Goal: Transaction & Acquisition: Book appointment/travel/reservation

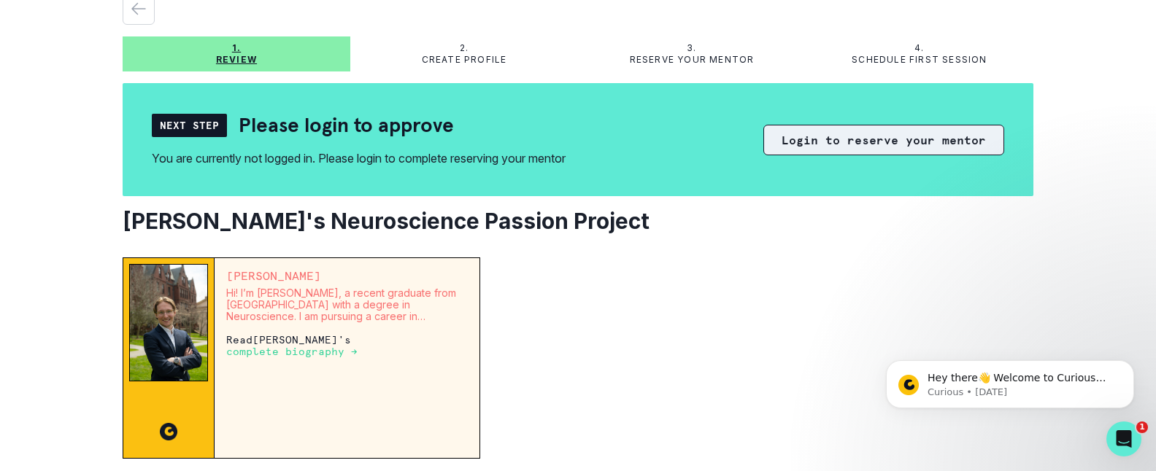
scroll to position [73, 0]
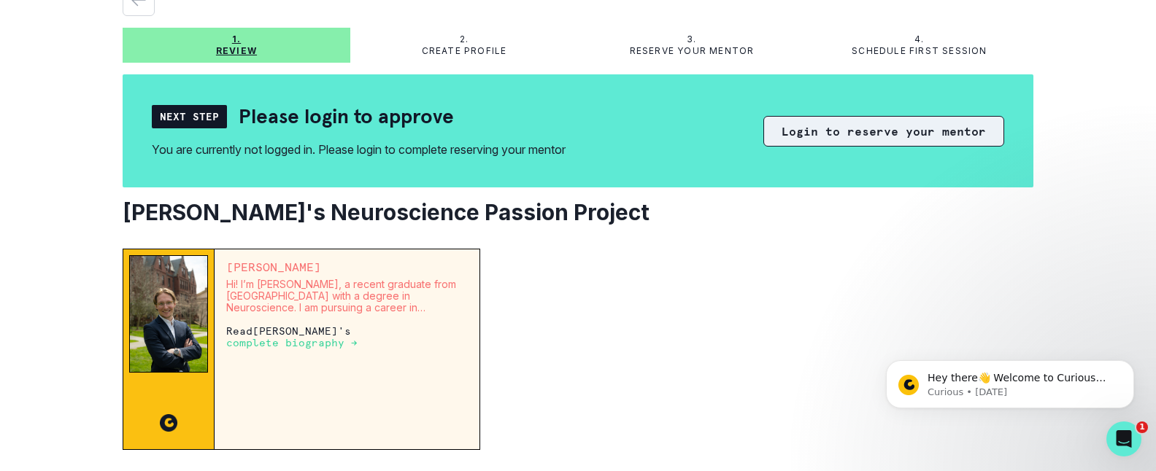
click at [915, 127] on button "Login to reserve your mentor" at bounding box center [883, 131] width 241 height 31
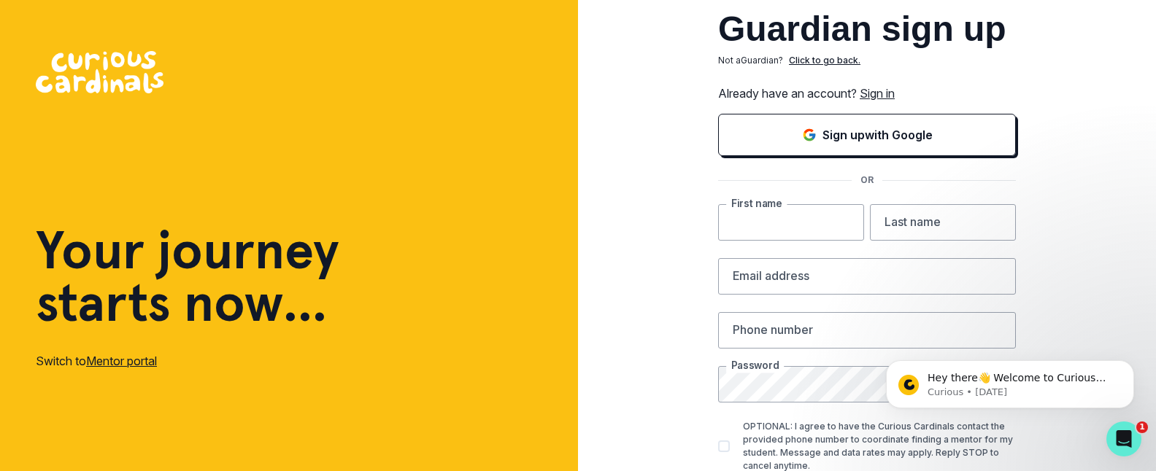
click at [800, 221] on input "text" at bounding box center [791, 222] width 146 height 36
click at [872, 90] on link "Sign in" at bounding box center [877, 93] width 35 height 15
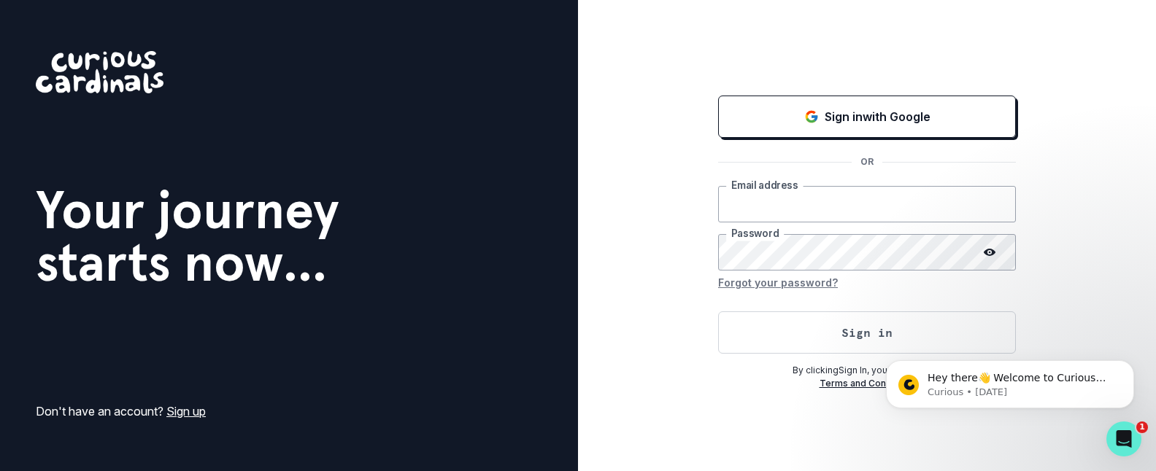
click at [774, 196] on input "email" at bounding box center [867, 204] width 298 height 36
type input "[PERSON_NAME][EMAIL_ADDRESS][PERSON_NAME][DOMAIN_NAME]"
click at [718, 312] on button "Sign in" at bounding box center [867, 333] width 298 height 42
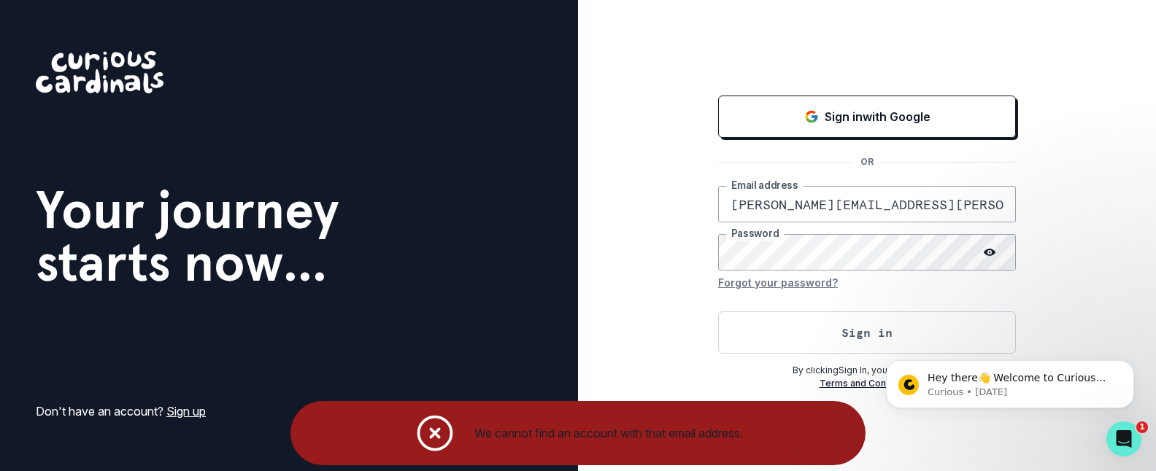
click at [634, 125] on div "Sign in with Google OR [PERSON_NAME][EMAIL_ADDRESS][PERSON_NAME][DOMAIN_NAME] E…" at bounding box center [867, 235] width 578 height 471
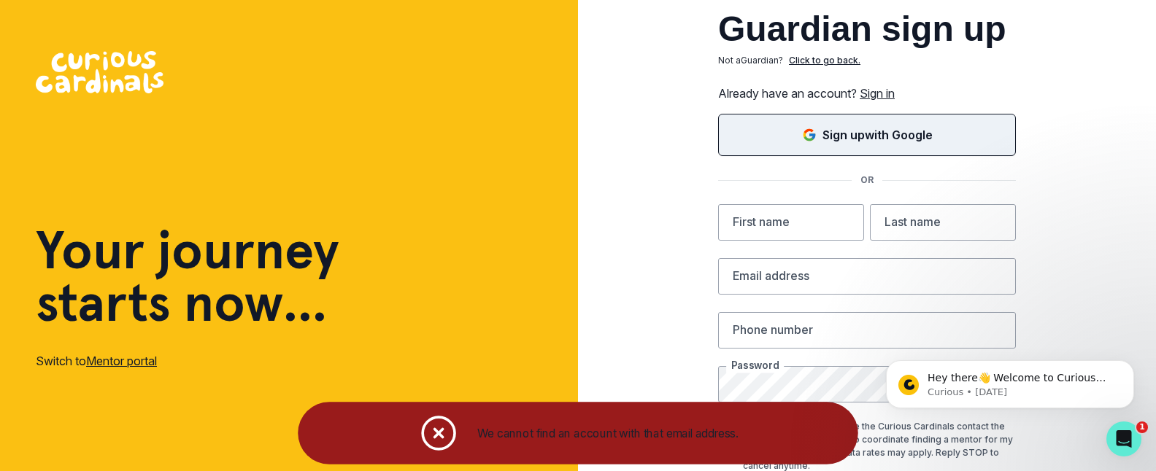
click at [803, 134] on icon "Sign in with Google (GSuite)" at bounding box center [809, 135] width 12 height 12
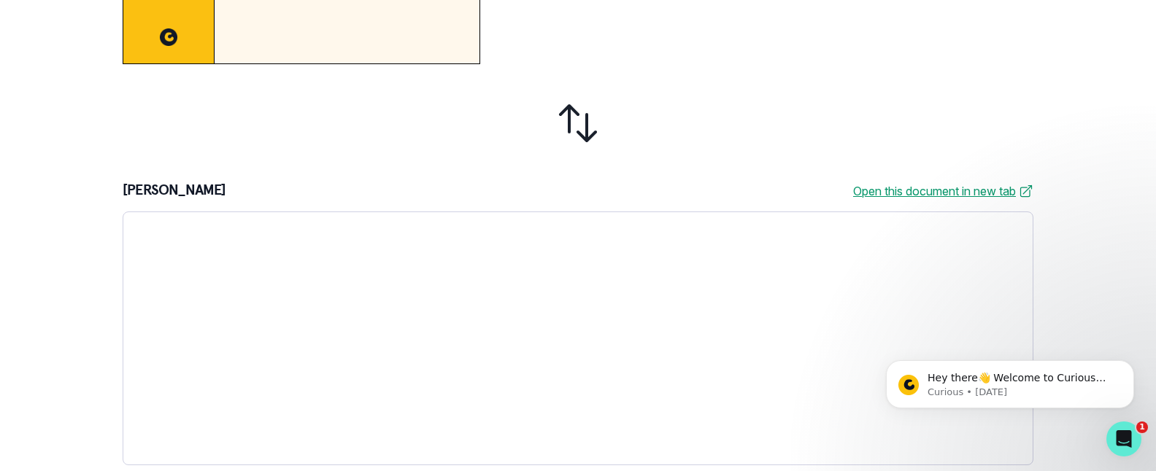
scroll to position [447, 0]
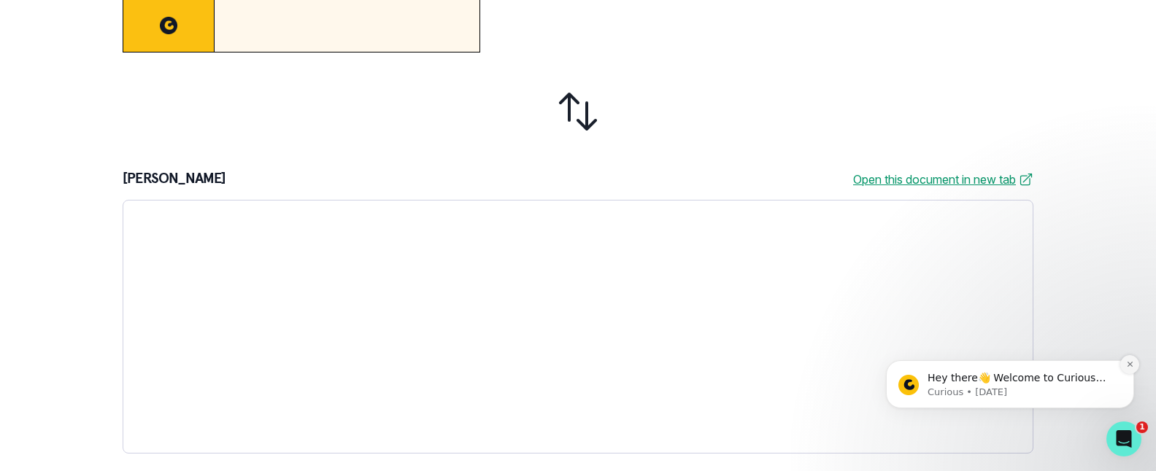
click at [1132, 363] on icon "Dismiss notification" at bounding box center [1130, 365] width 8 height 8
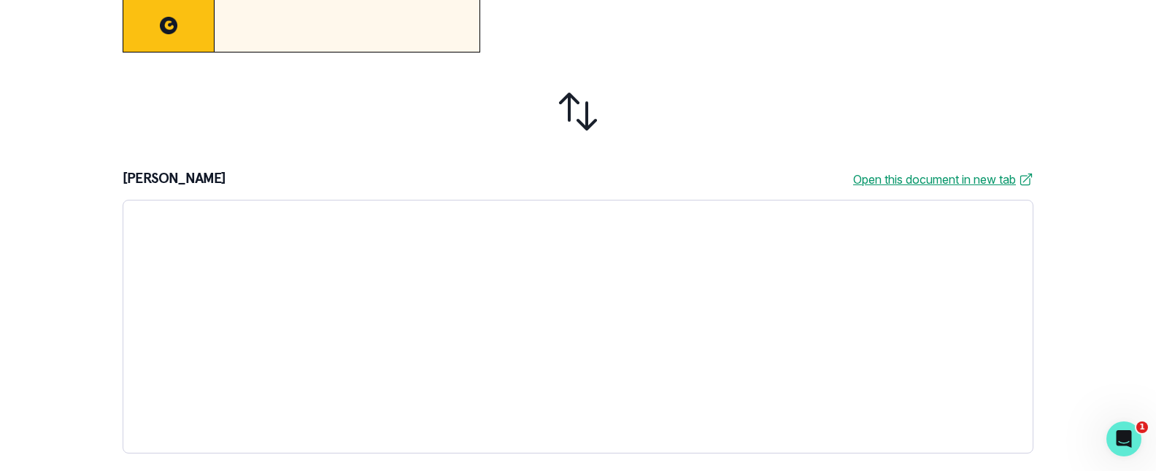
scroll to position [0, 0]
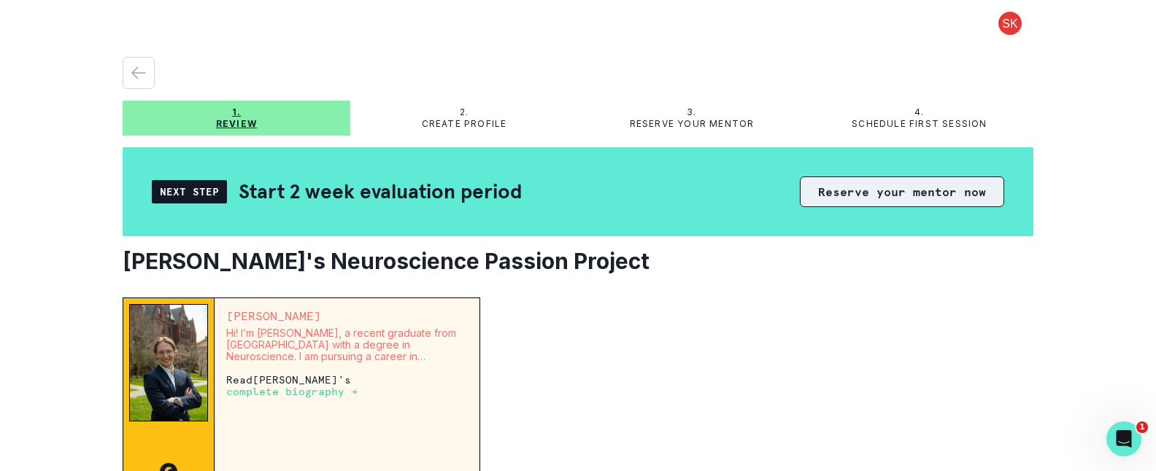
click at [873, 198] on button "Reserve your mentor now" at bounding box center [902, 192] width 204 height 31
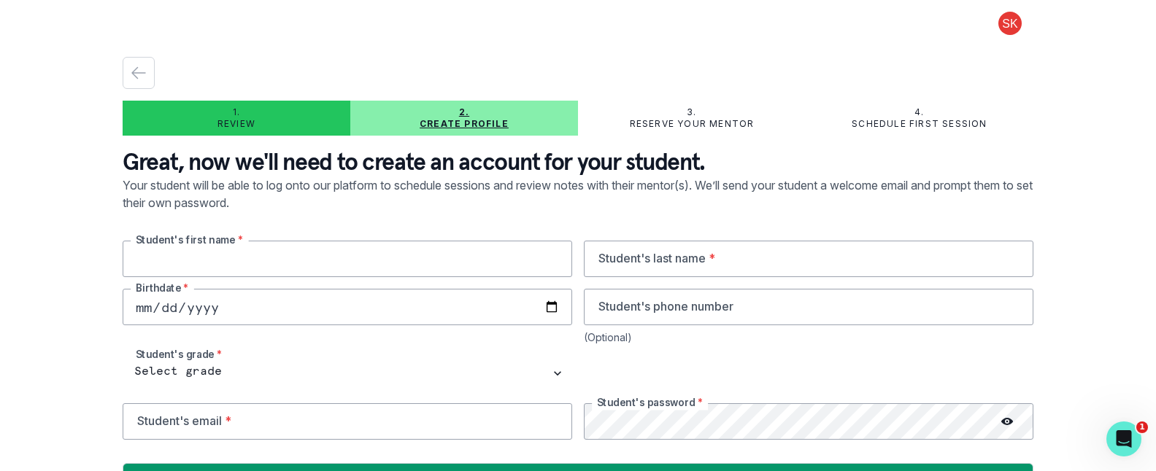
click at [220, 257] on input "text" at bounding box center [348, 259] width 450 height 36
type input "[PERSON_NAME]"
type input "[DATE]"
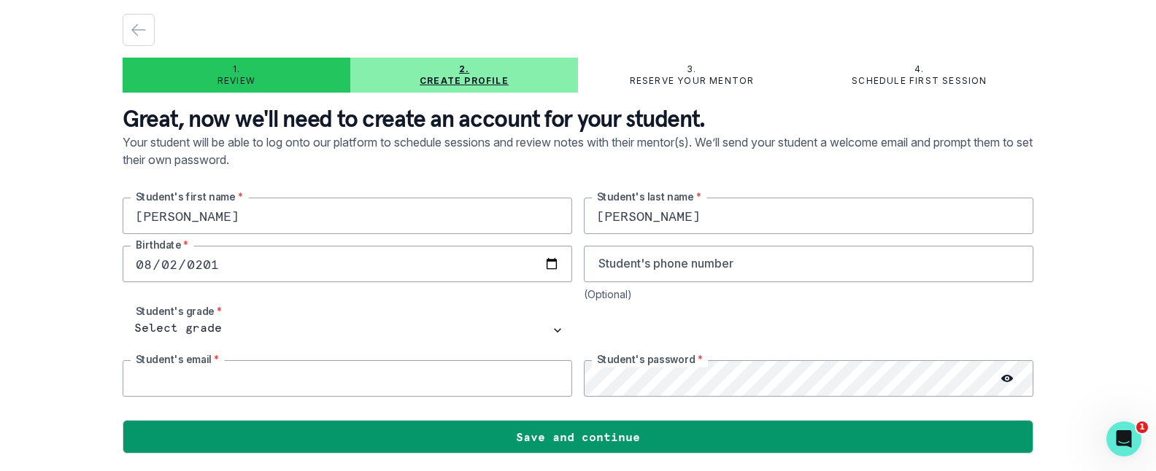
click at [180, 378] on input "email" at bounding box center [348, 379] width 450 height 36
type input "[PERSON_NAME][EMAIL_ADDRESS][PERSON_NAME][DOMAIN_NAME]"
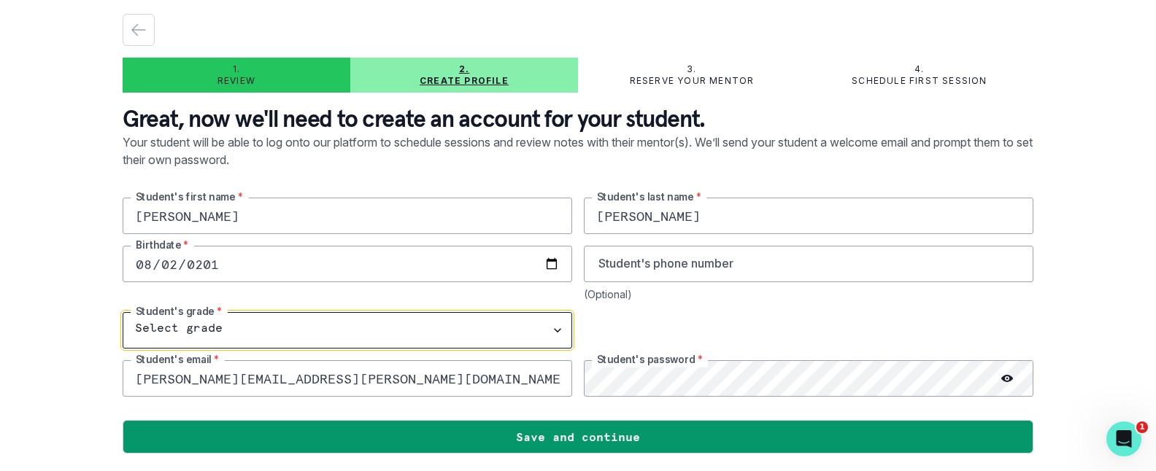
click at [420, 331] on select "Select grade 1st Grade 2nd Grade 3rd Grade 4th Grade 5th Grade 6th Grade 7th Gr…" at bounding box center [348, 330] width 450 height 36
select select "8th Grade"
click at [123, 312] on select "Select grade 1st Grade 2nd Grade 3rd Grade 4th Grade 5th Grade 6th Grade 7th Gr…" at bounding box center [348, 330] width 450 height 36
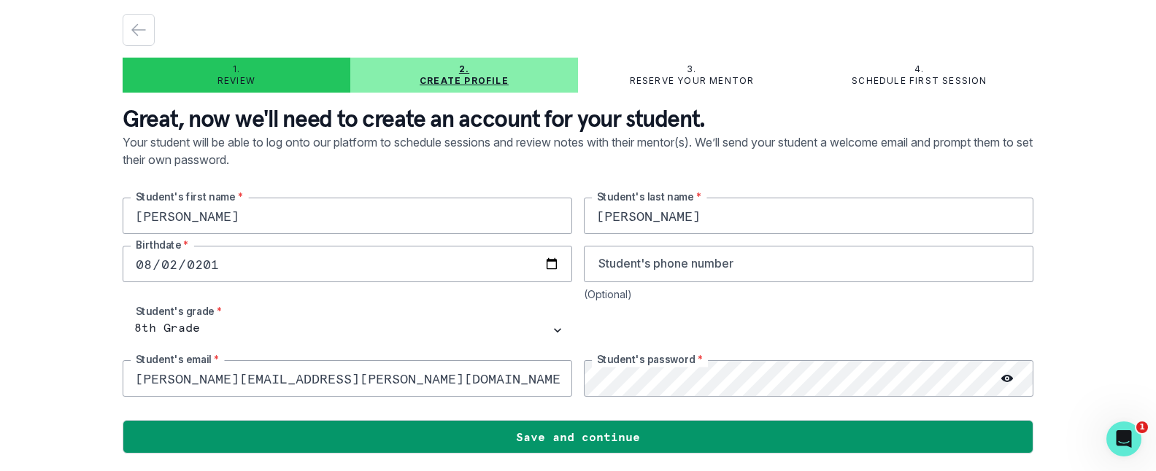
click at [669, 327] on div at bounding box center [809, 330] width 450 height 36
click at [1108, 358] on div "1. Review 2. Create profile 3. Reserve your mentor 4. Schedule first session Gr…" at bounding box center [578, 235] width 1156 height 471
click at [566, 338] on div "[PERSON_NAME] Student's first name * [PERSON_NAME] Student's last name * [DEMOG…" at bounding box center [578, 297] width 911 height 199
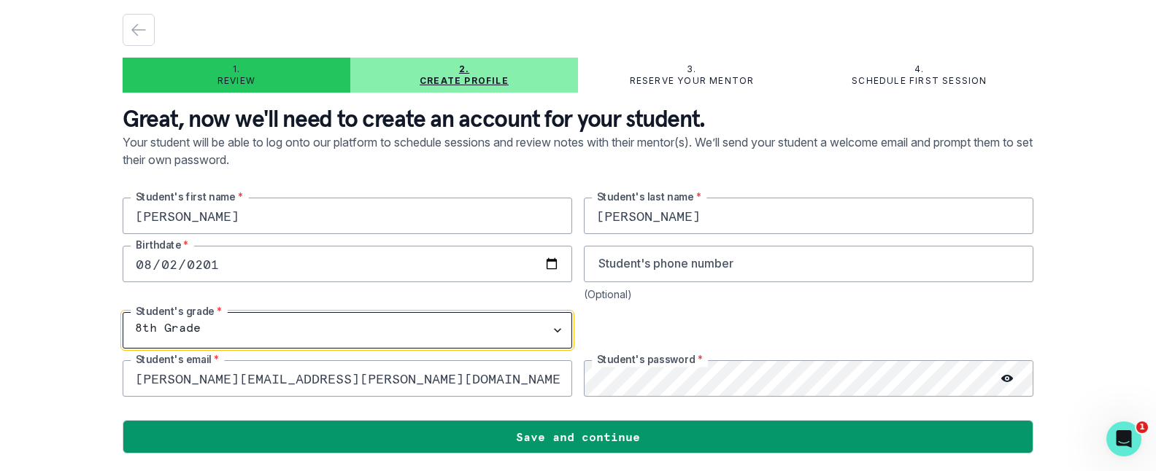
click at [481, 312] on select "Select grade 1st Grade 2nd Grade 3rd Grade 4th Grade 5th Grade 6th Grade 7th Gr…" at bounding box center [348, 330] width 450 height 36
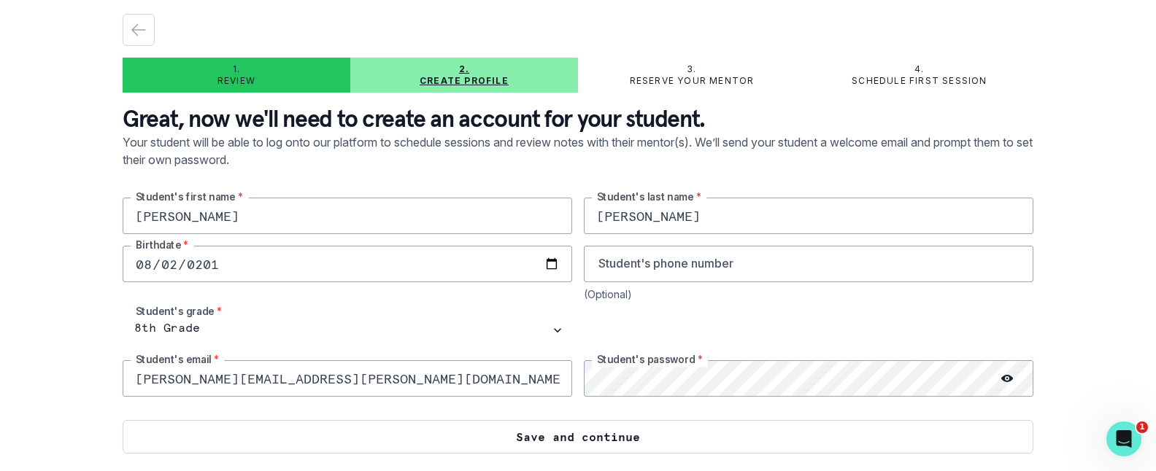
click at [503, 438] on button "Save and continue" at bounding box center [578, 437] width 911 height 34
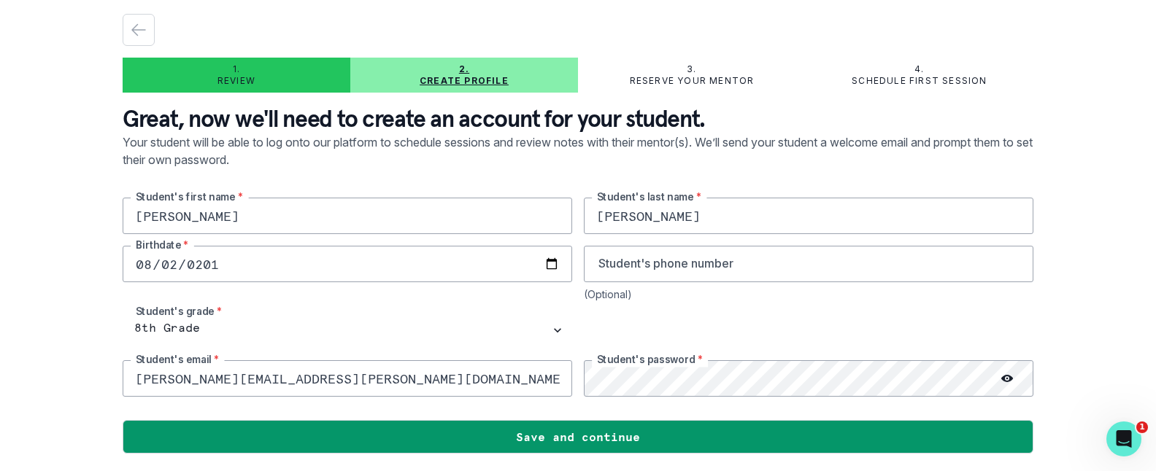
scroll to position [41, 0]
click at [1069, 328] on div "1. Review 2. Create profile 3. Reserve your mentor 4. Schedule first session Gr…" at bounding box center [578, 235] width 1156 height 471
click at [747, 265] on div "[PERSON_NAME] Student's first name * [PERSON_NAME] Student's last name * [DEMOG…" at bounding box center [578, 297] width 911 height 199
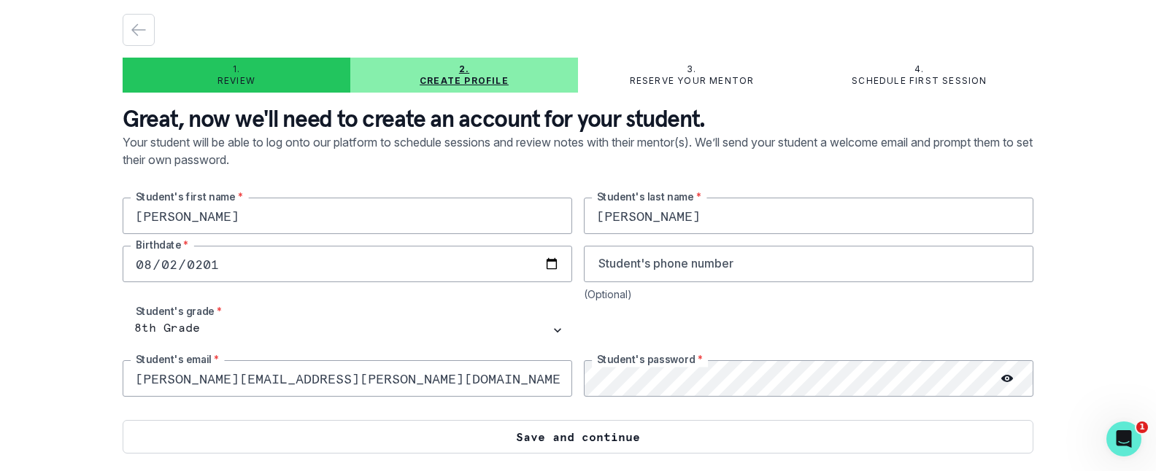
click at [492, 429] on button "Save and continue" at bounding box center [578, 437] width 911 height 34
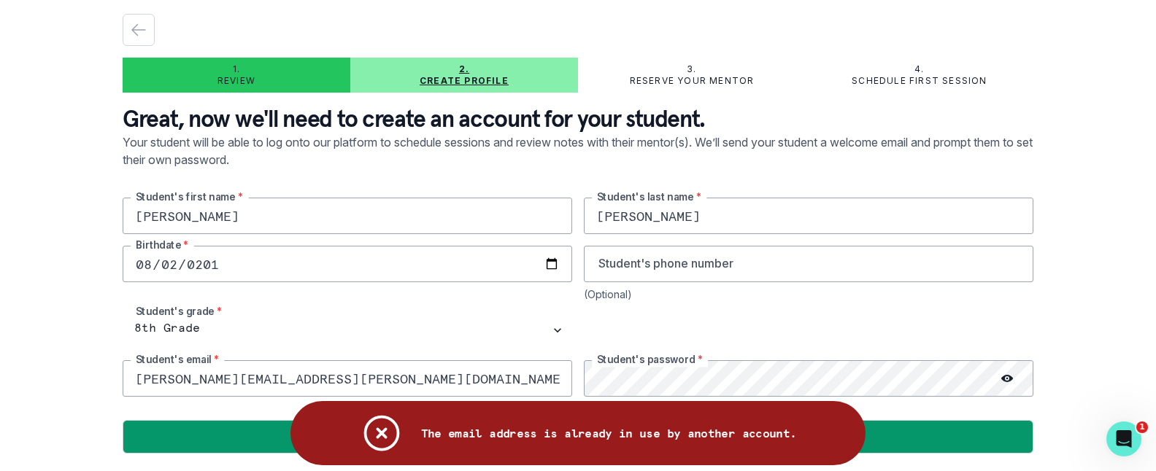
click at [902, 289] on div "(Optional)" at bounding box center [809, 294] width 450 height 12
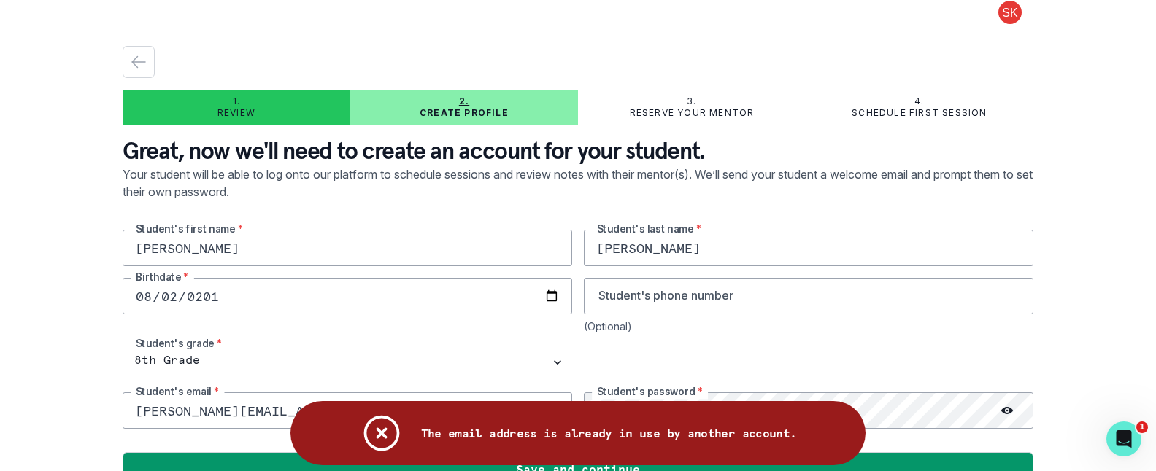
scroll to position [6, 0]
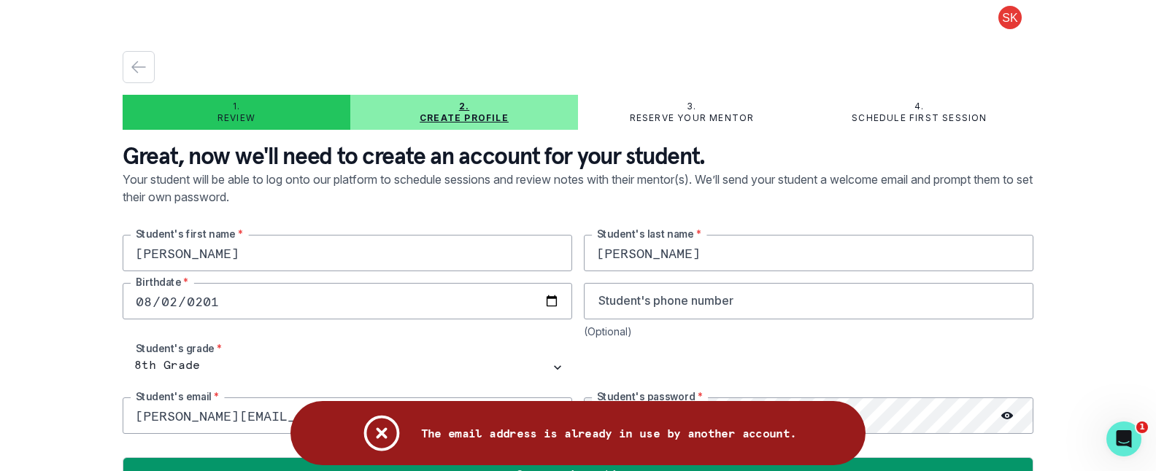
click at [655, 102] on div "3. Reserve your mentor" at bounding box center [692, 112] width 228 height 23
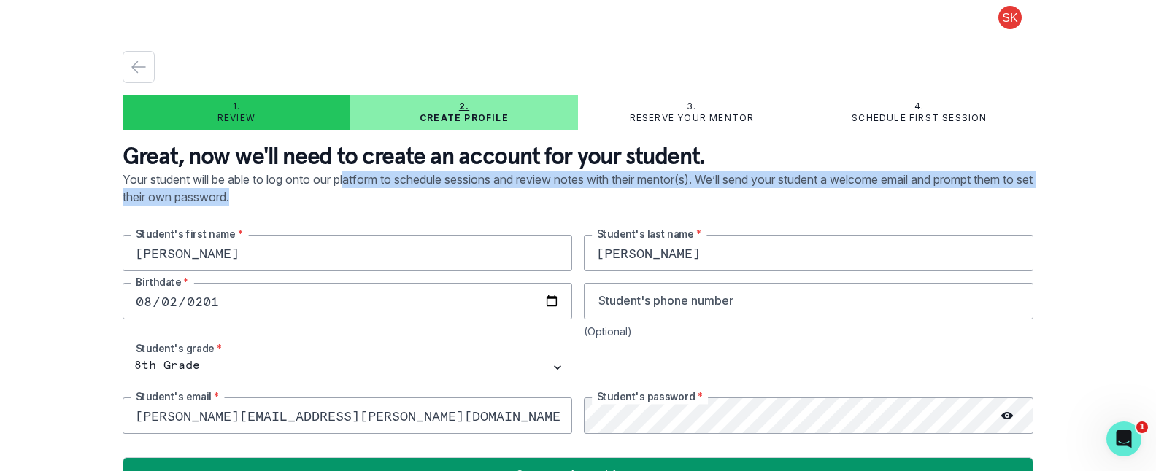
drag, startPoint x: 355, startPoint y: 182, endPoint x: 406, endPoint y: 207, distance: 56.8
click at [406, 207] on p "Your student will be able to log onto our platform to schedule sessions and rev…" at bounding box center [578, 203] width 911 height 64
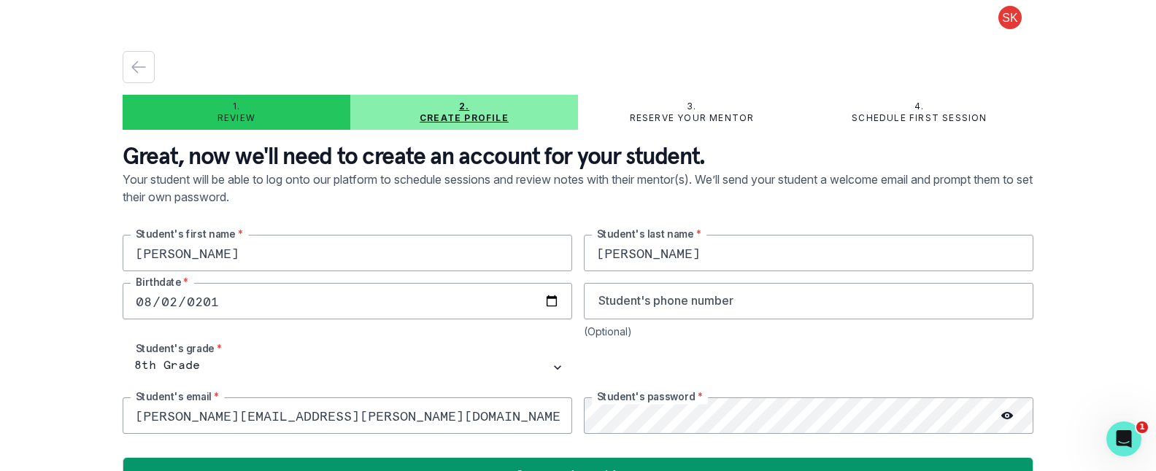
scroll to position [43, 0]
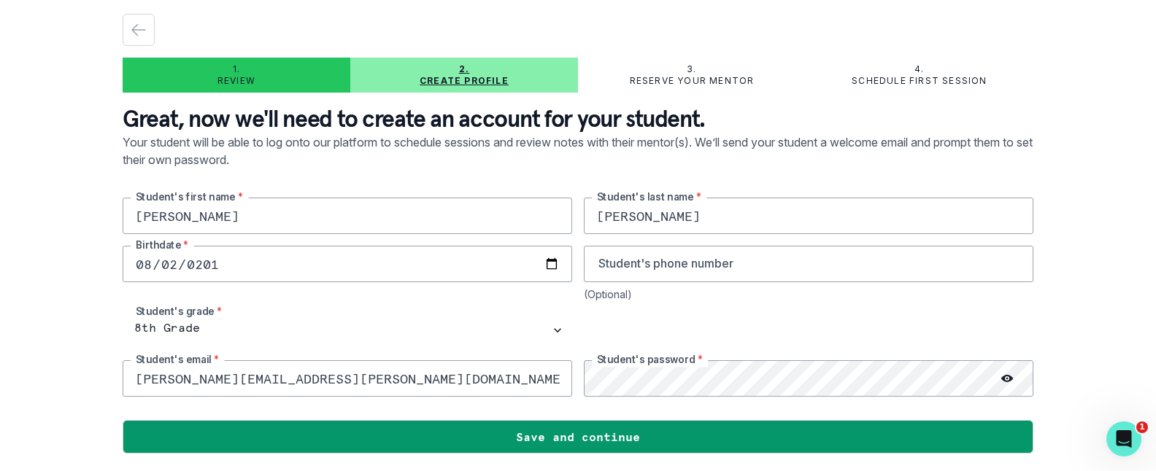
click at [670, 74] on div "3. Reserve your mentor" at bounding box center [692, 74] width 228 height 23
click at [660, 84] on p "Reserve your mentor" at bounding box center [692, 81] width 125 height 12
click at [888, 136] on p "Your student will be able to log onto our platform to schedule sessions and rev…" at bounding box center [578, 166] width 911 height 64
click at [1125, 441] on icon "Open Intercom Messenger" at bounding box center [1122, 438] width 24 height 24
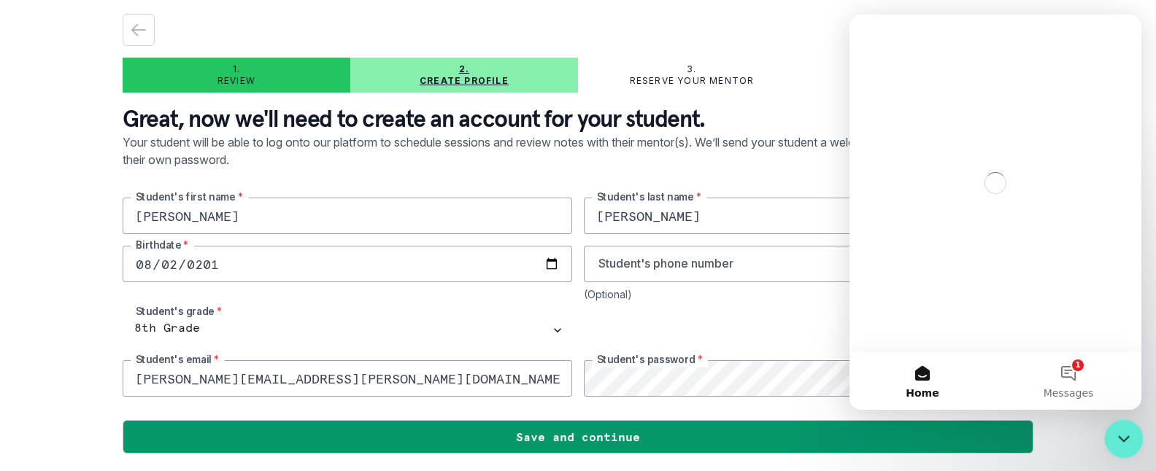
scroll to position [0, 0]
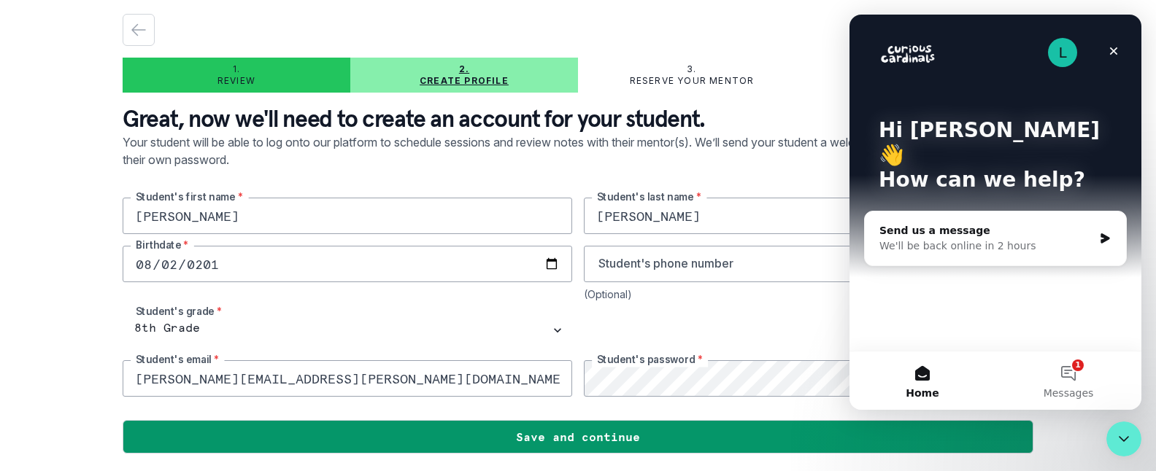
click at [811, 69] on div "4. Schedule first session" at bounding box center [920, 74] width 228 height 23
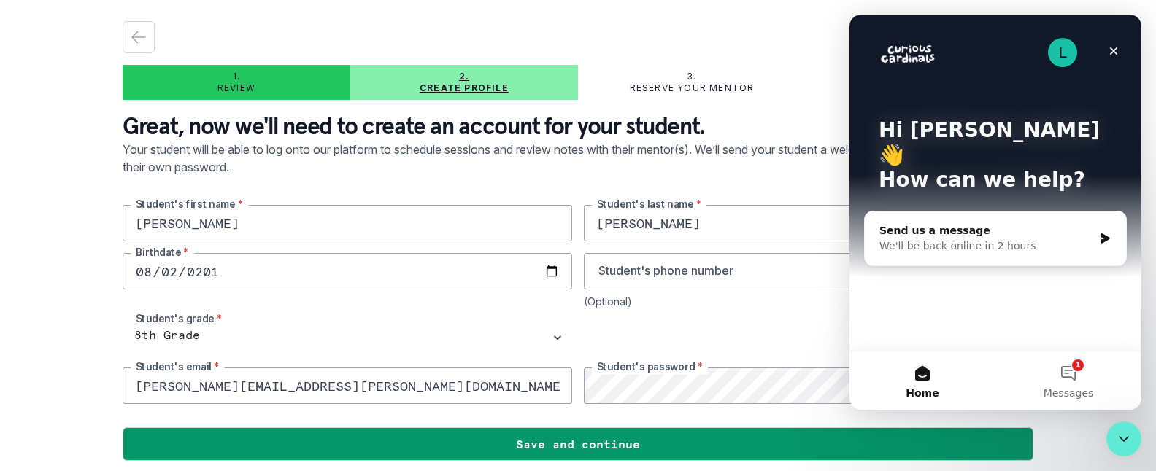
scroll to position [37, 0]
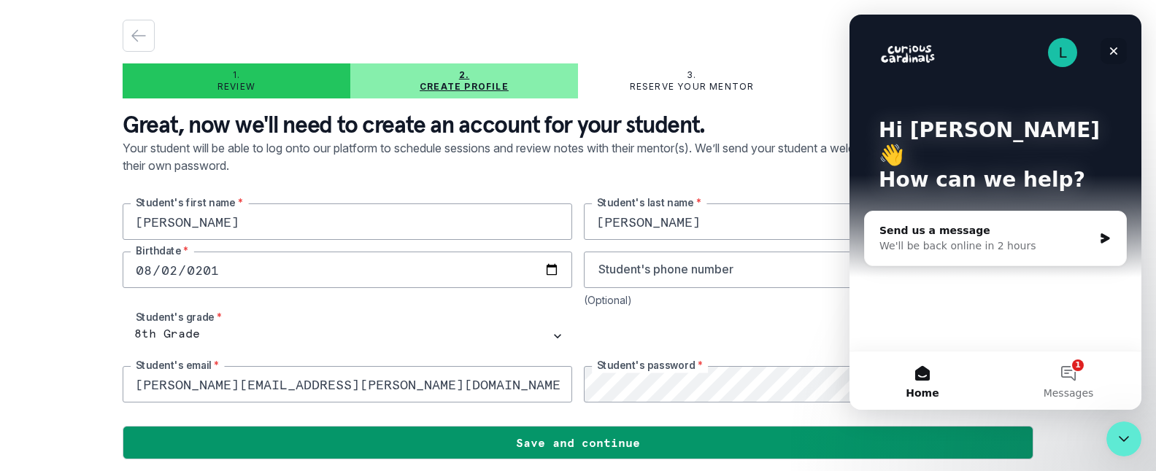
click at [1113, 46] on icon "Close" at bounding box center [1114, 51] width 12 height 12
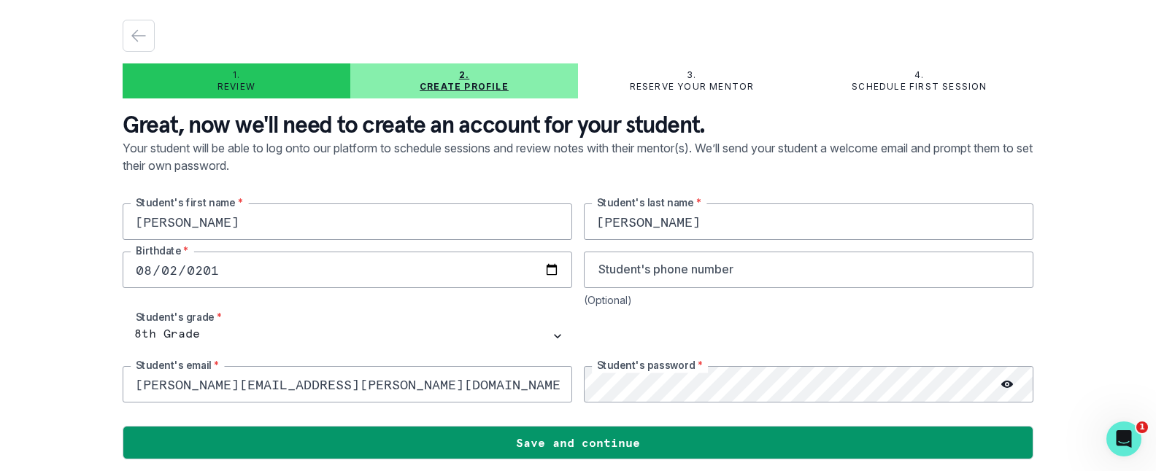
scroll to position [0, 0]
click at [693, 74] on p "3." at bounding box center [691, 75] width 9 height 12
drag, startPoint x: 697, startPoint y: 89, endPoint x: 728, endPoint y: 158, distance: 76.1
click at [697, 90] on p "Reserve your mentor" at bounding box center [692, 87] width 125 height 12
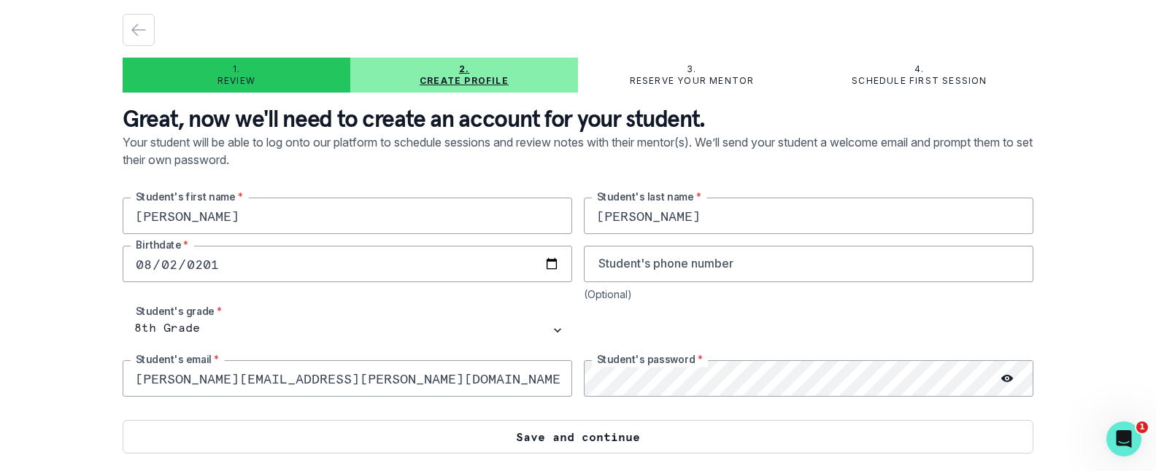
click at [484, 431] on button "Save and continue" at bounding box center [578, 437] width 911 height 34
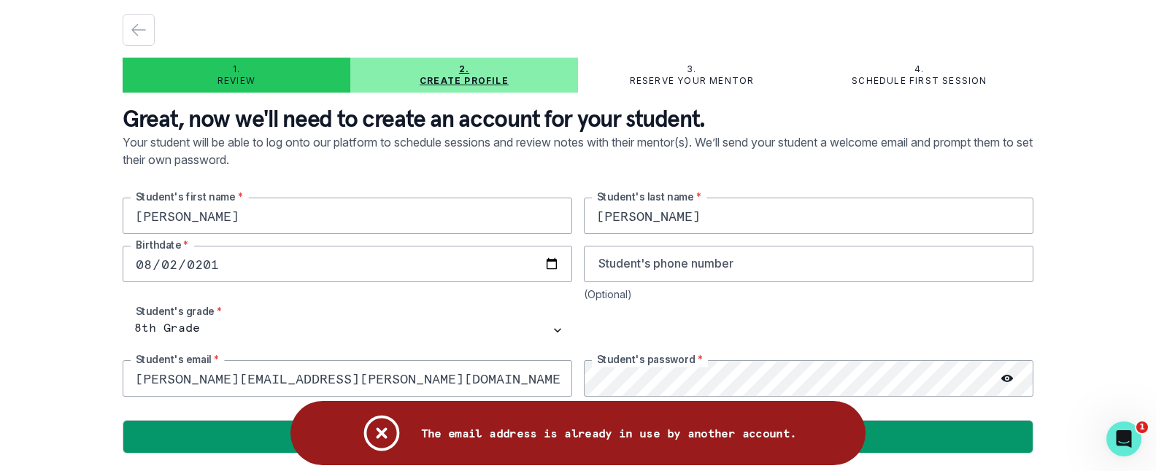
click at [382, 432] on icon "Notifications" at bounding box center [381, 433] width 33 height 33
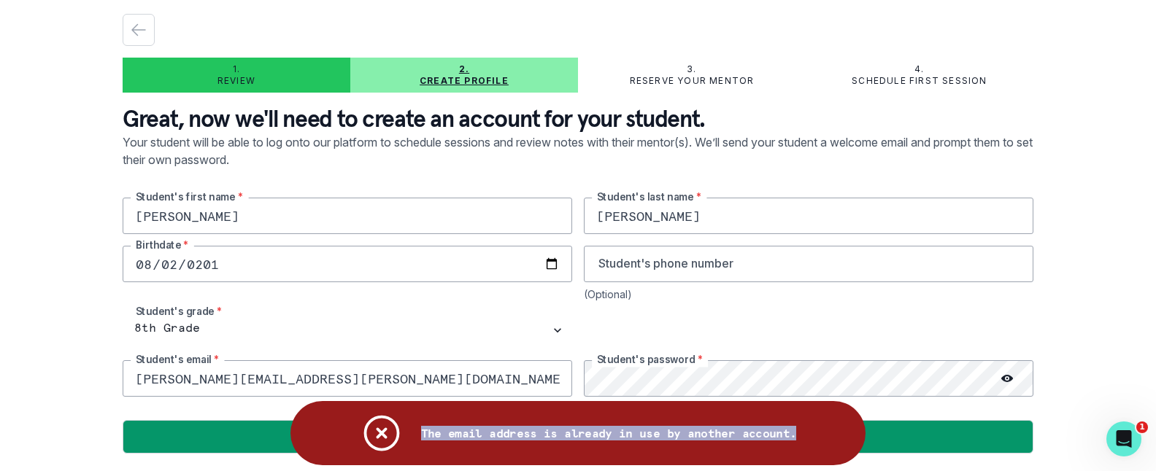
drag, startPoint x: 423, startPoint y: 433, endPoint x: 793, endPoint y: 433, distance: 369.3
click at [793, 433] on p "The email address is already in use by another account." at bounding box center [609, 433] width 376 height 15
copy p "The email address is already in use by another account."
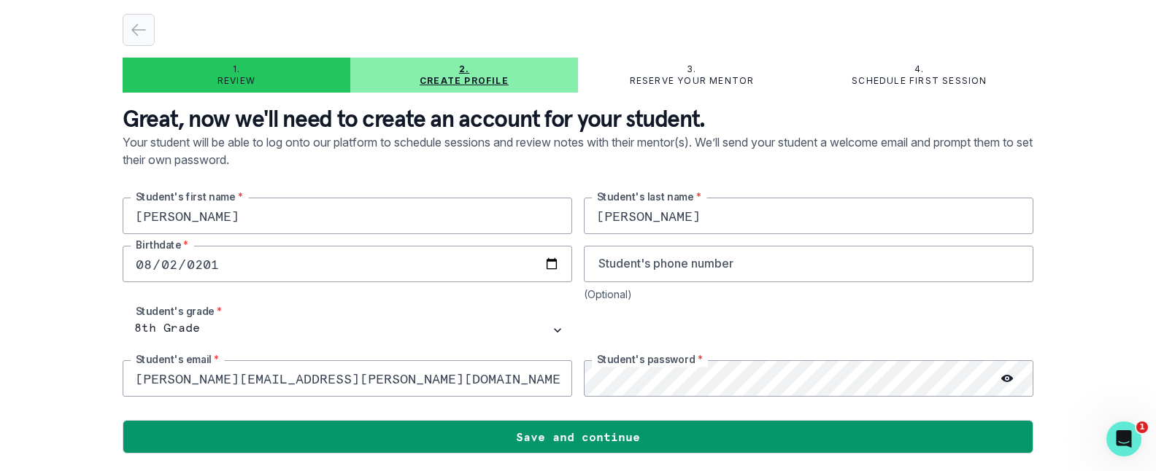
click at [143, 27] on icon "button" at bounding box center [139, 30] width 18 height 18
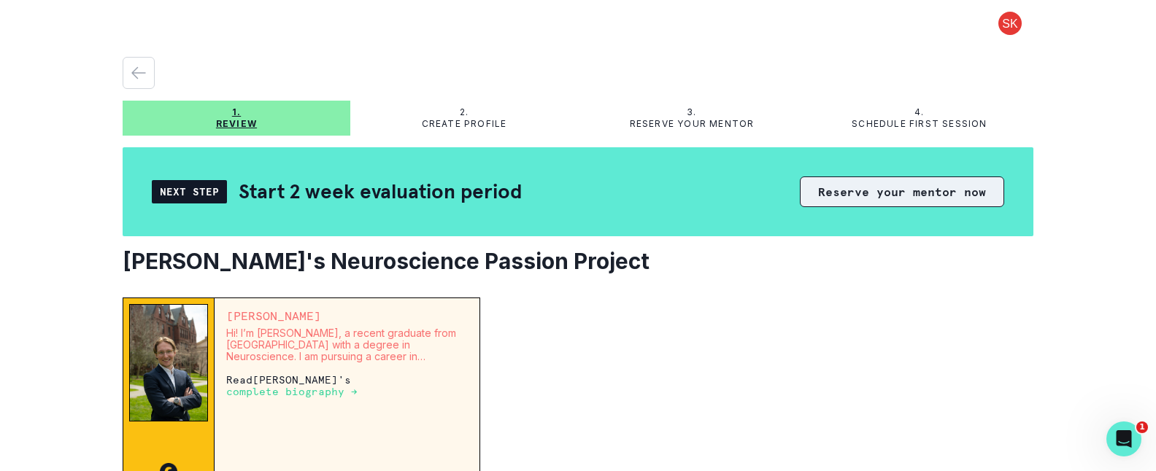
click at [893, 193] on button "Reserve your mentor now" at bounding box center [902, 192] width 204 height 31
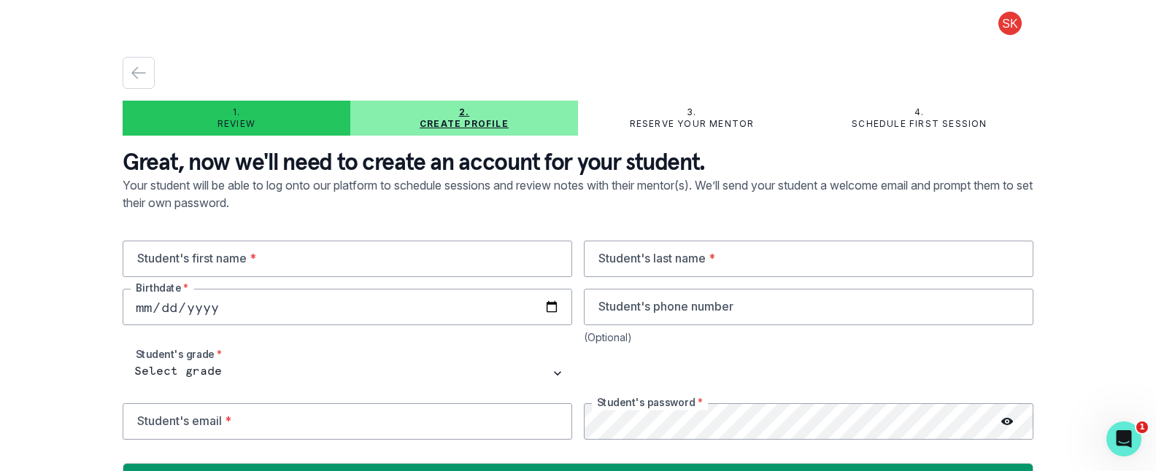
click at [764, 77] on div at bounding box center [578, 73] width 911 height 32
drag, startPoint x: 139, startPoint y: 67, endPoint x: 147, endPoint y: 65, distance: 9.0
click at [141, 66] on icon "button" at bounding box center [139, 73] width 18 height 18
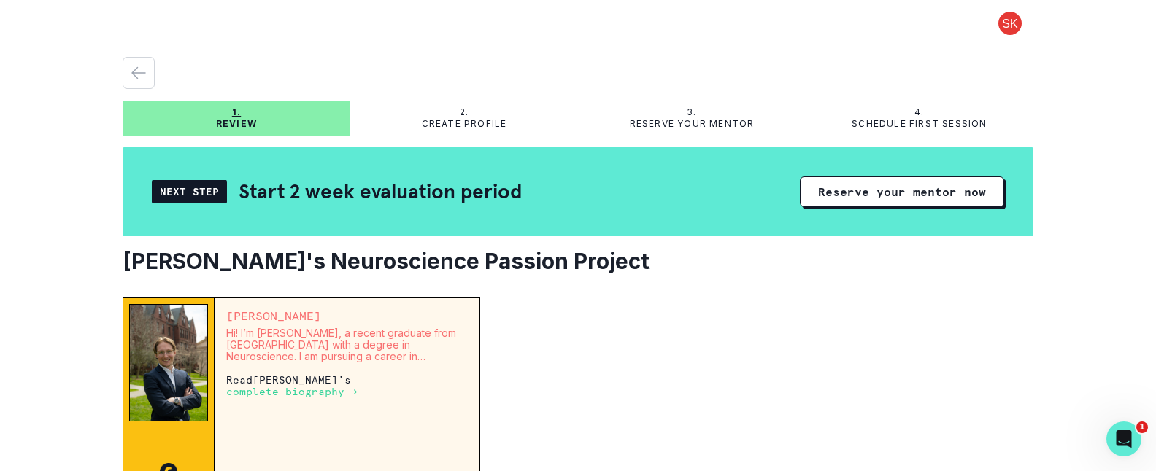
click at [1009, 27] on button at bounding box center [1010, 23] width 47 height 23
click at [1015, 64] on button "Log out" at bounding box center [1068, 60] width 162 height 26
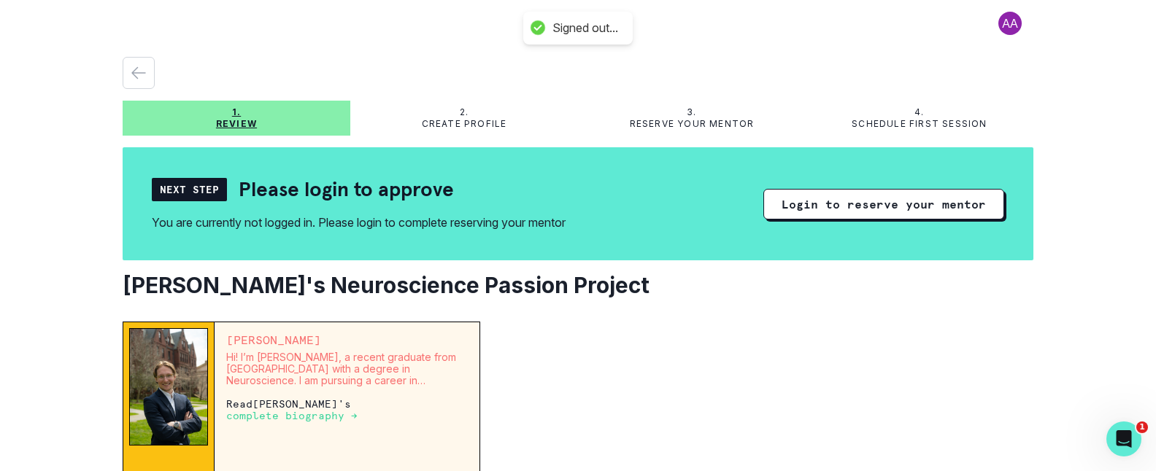
click at [1006, 23] on button at bounding box center [1010, 23] width 47 height 23
click at [1010, 23] on button at bounding box center [1010, 23] width 47 height 23
click at [1009, 55] on button "Log out" at bounding box center [1068, 60] width 162 height 26
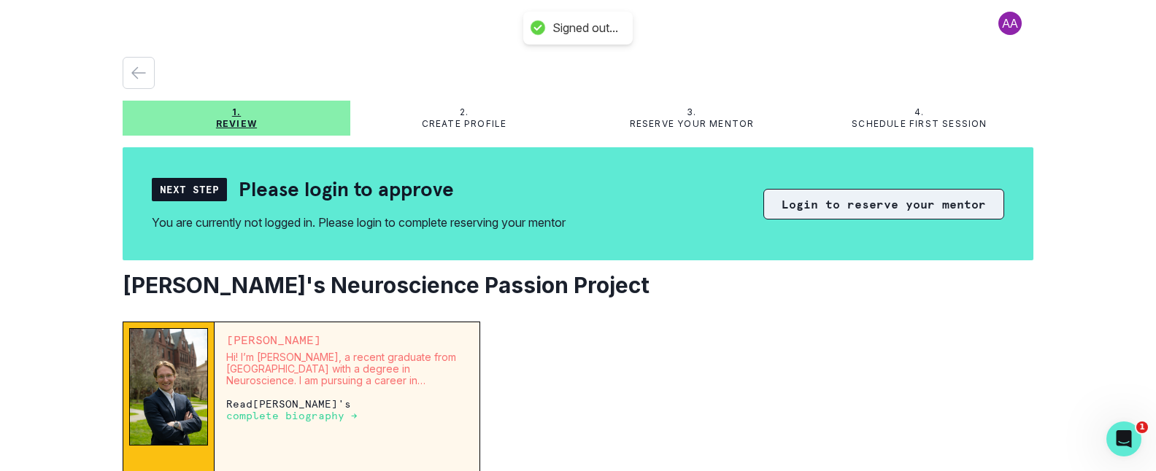
click at [836, 201] on button "Login to reserve your mentor" at bounding box center [883, 204] width 241 height 31
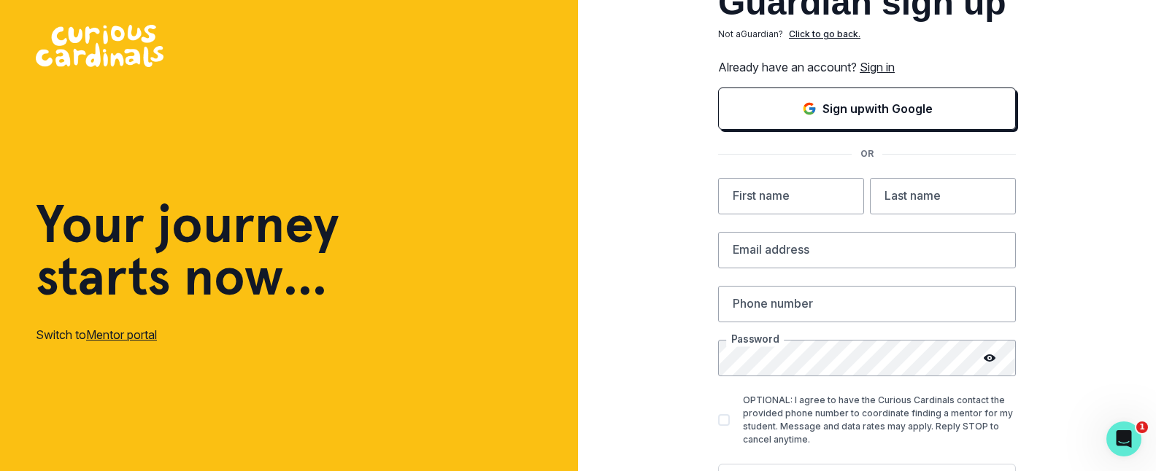
scroll to position [28, 0]
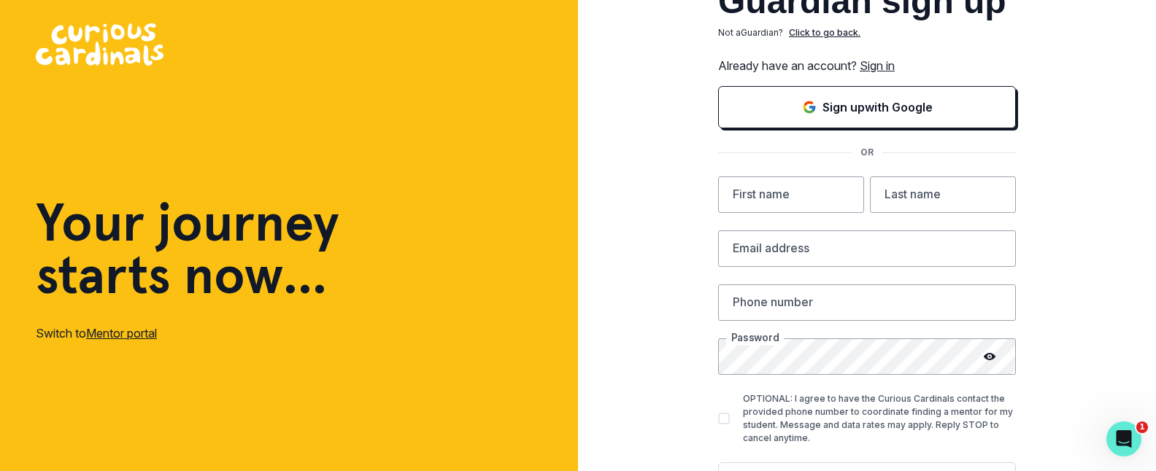
click at [886, 69] on link "Sign in" at bounding box center [877, 65] width 35 height 15
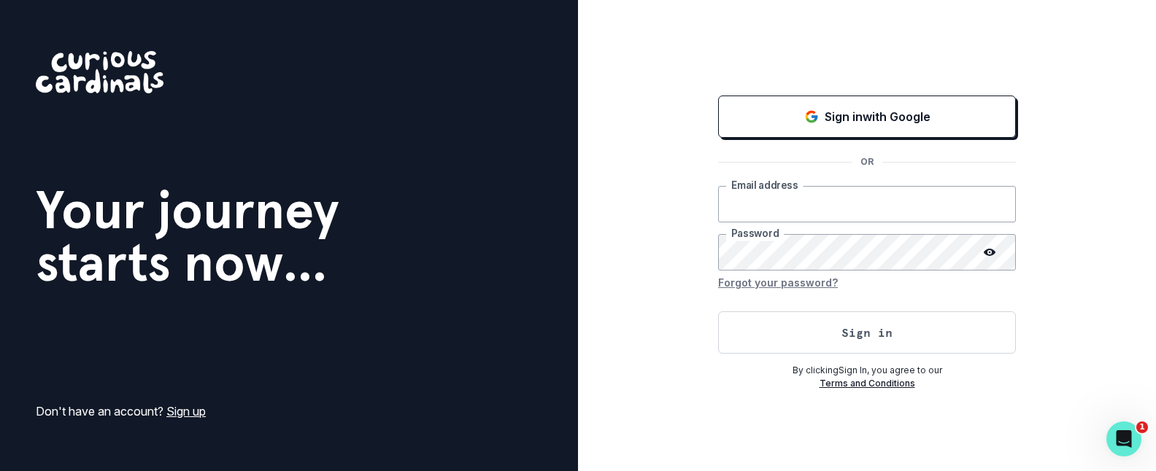
click at [740, 213] on input "email" at bounding box center [867, 204] width 298 height 36
paste input "The email address is already in use by another account."
type input "The email address is already in use by another account."
type input "[PERSON_NAME][EMAIL_ADDRESS][PERSON_NAME][DOMAIN_NAME]"
click at [718, 312] on button "Sign in" at bounding box center [867, 333] width 298 height 42
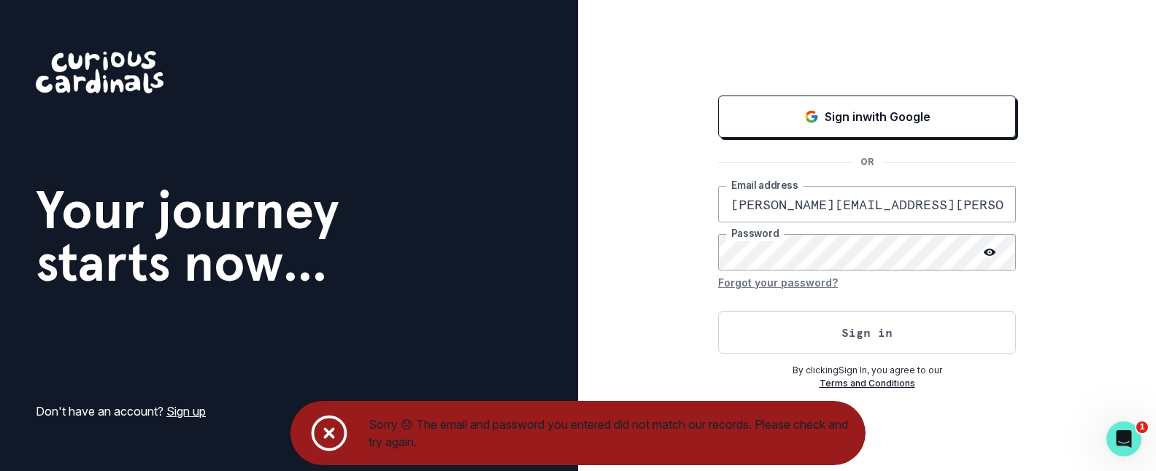
click at [669, 220] on div "Sign in with Google OR [PERSON_NAME][EMAIL_ADDRESS][PERSON_NAME][DOMAIN_NAME] E…" at bounding box center [867, 235] width 578 height 471
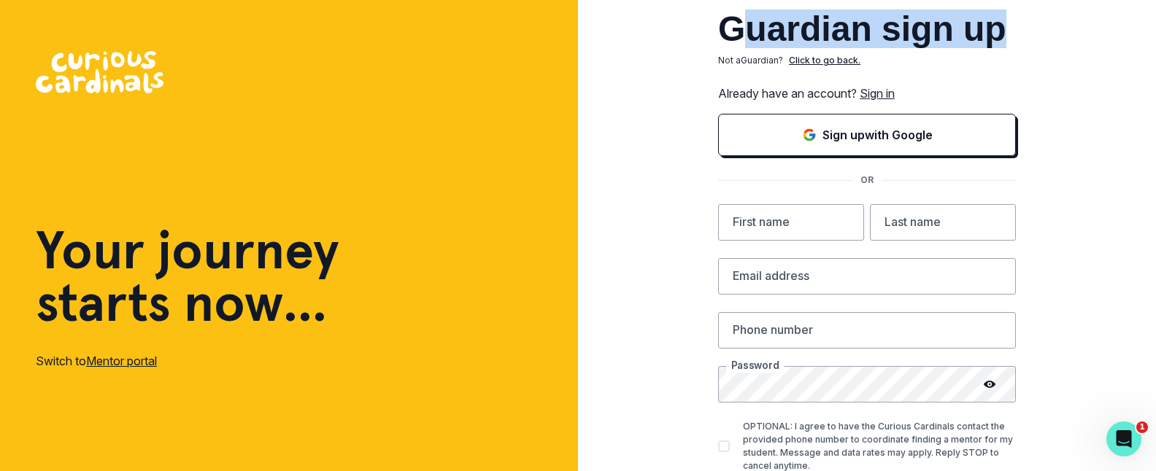
drag, startPoint x: 742, startPoint y: 23, endPoint x: 1062, endPoint y: 26, distance: 319.7
click at [1062, 26] on div "Guardian sign up Not a Guardian ? Click to go back. Already have an account? Si…" at bounding box center [867, 284] width 578 height 569
